Goal: Contribute content: Contribute content

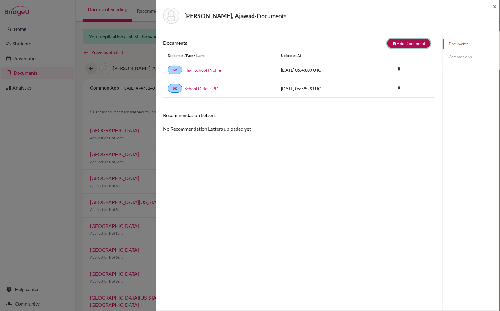
click at [407, 43] on button "note_add Add Document" at bounding box center [408, 43] width 43 height 9
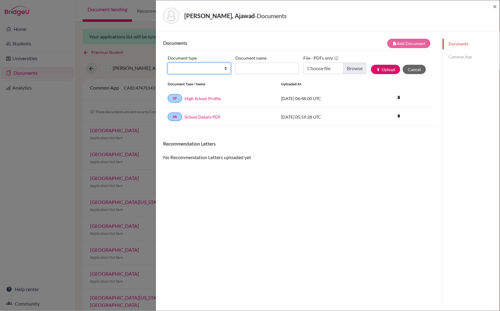
click at [225, 67] on select "Change explanation for Common App reports Counselor recommendation Internationa…" at bounding box center [199, 68] width 63 height 11
select select "2"
click at [168, 63] on select "Change explanation for Common App reports Counselor recommendation Internationa…" at bounding box center [199, 68] width 63 height 11
click at [248, 69] on input "Document name" at bounding box center [266, 68] width 63 height 11
type input "Ajawad IT"
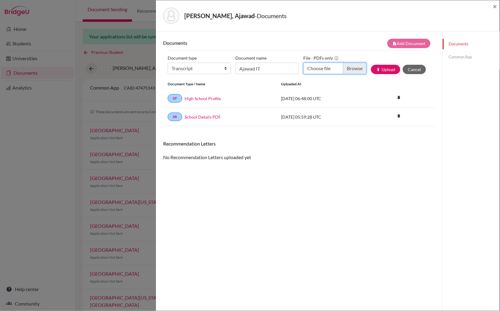
click at [354, 68] on input "Choose file" at bounding box center [334, 68] width 63 height 11
type input "C:\fakepath\NEJMUDIN KEDIR AJawad IT.pdf"
click at [386, 71] on button "publish Upload" at bounding box center [385, 69] width 29 height 9
